Goal: Contribute content: Contribute content

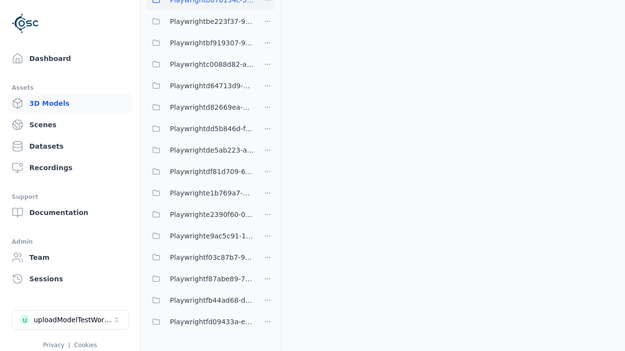
scroll to position [699, 0]
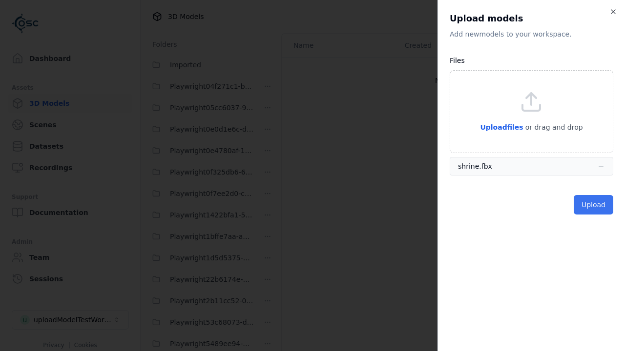
click at [594, 205] on button "Upload" at bounding box center [593, 205] width 40 height 20
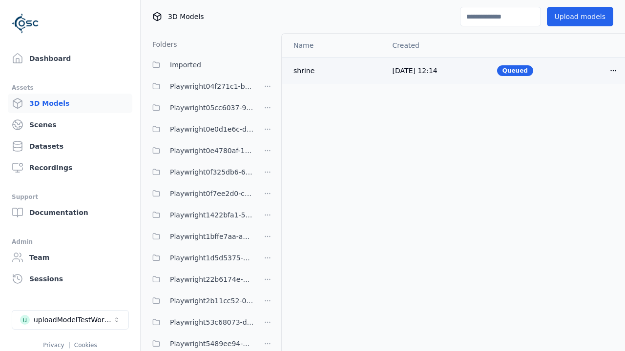
click at [613, 70] on html "Support Dashboard Assets 3D Models Scenes Datasets Recordings Support Documenta…" at bounding box center [312, 175] width 625 height 351
click at [591, 108] on div "Delete" at bounding box center [592, 109] width 58 height 16
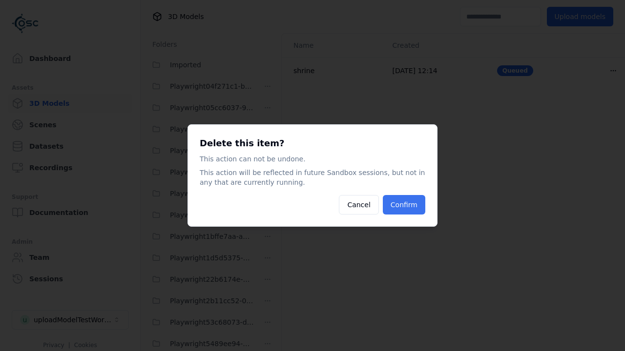
click at [404, 205] on button "Confirm" at bounding box center [404, 205] width 42 height 20
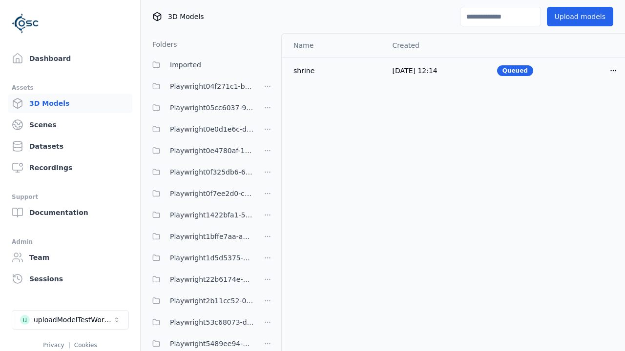
click at [267, 176] on html "Support Dashboard Assets 3D Models Scenes Datasets Recordings Support Documenta…" at bounding box center [312, 175] width 625 height 351
